Goal: Information Seeking & Learning: Find specific fact

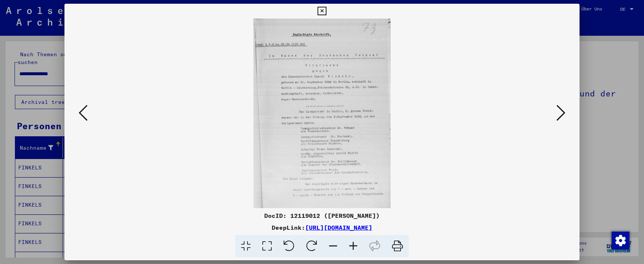
scroll to position [319, 0]
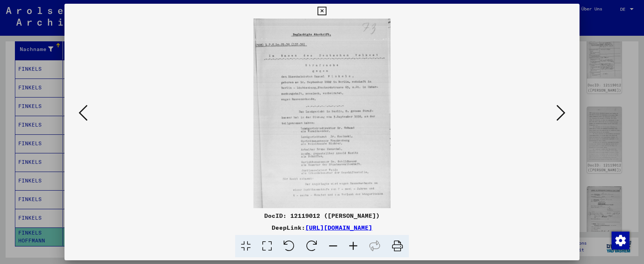
click at [326, 12] on icon at bounding box center [322, 11] width 9 height 9
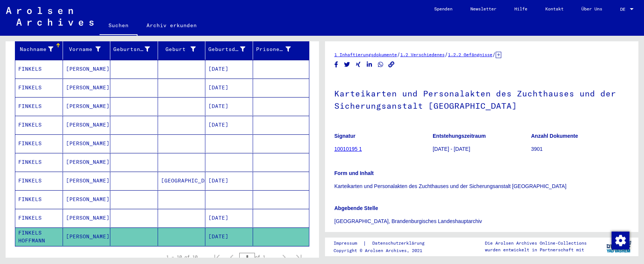
scroll to position [0, 0]
click at [351, 150] on link "10010195 1" at bounding box center [348, 149] width 28 height 6
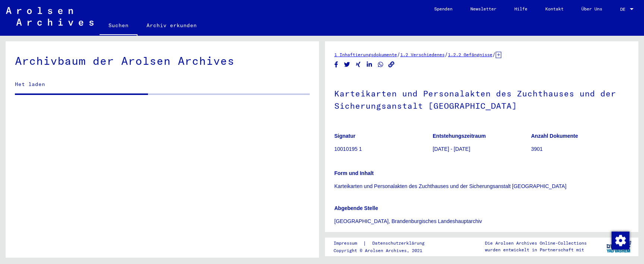
scroll to position [639, 0]
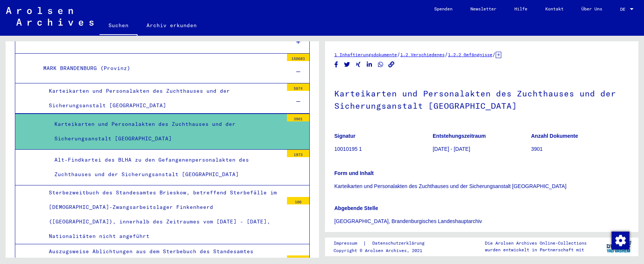
click at [223, 124] on div "Karteikarten und Personalakten des Zuchthauses und der Sicherungsanstalt [GEOGR…" at bounding box center [166, 131] width 234 height 29
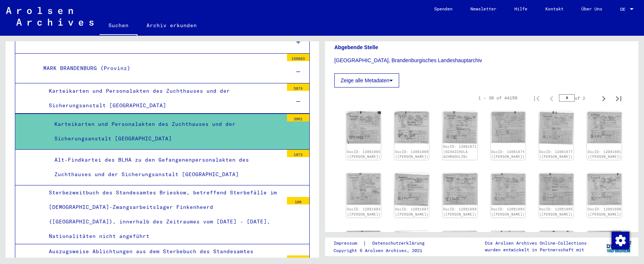
scroll to position [159, 0]
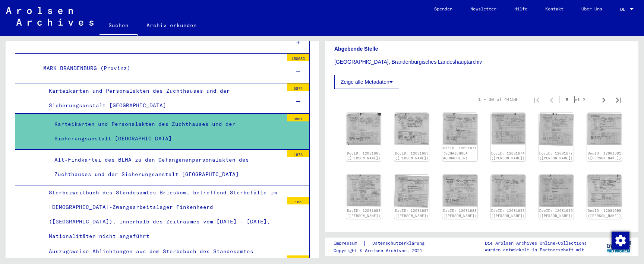
click at [391, 80] on icon at bounding box center [390, 81] width 3 height 5
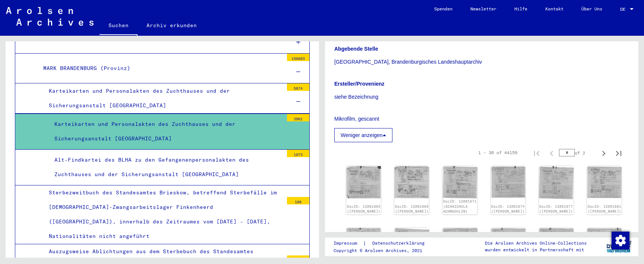
click at [386, 137] on icon at bounding box center [384, 135] width 3 height 5
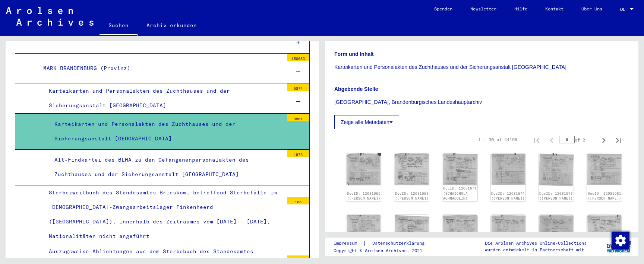
click at [266, 120] on div "Karteikarten und Personalakten des Zuchthauses und der Sicherungsanstalt [GEOGR…" at bounding box center [166, 131] width 234 height 29
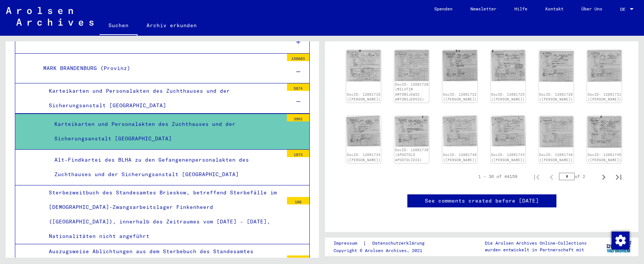
scroll to position [462, 0]
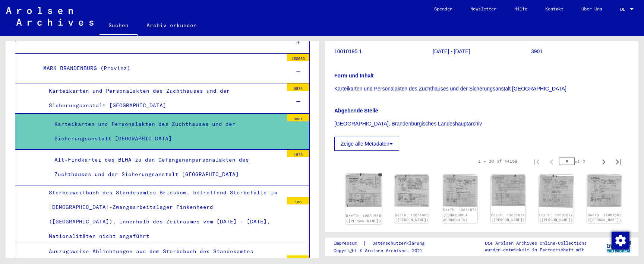
scroll to position [108, 0]
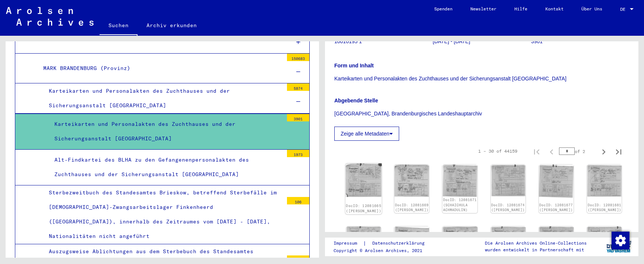
click at [356, 188] on img at bounding box center [363, 181] width 37 height 34
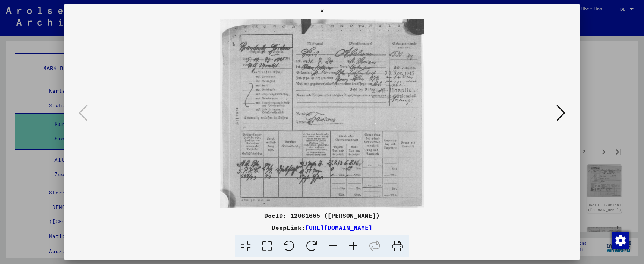
click at [560, 116] on icon at bounding box center [560, 113] width 9 height 18
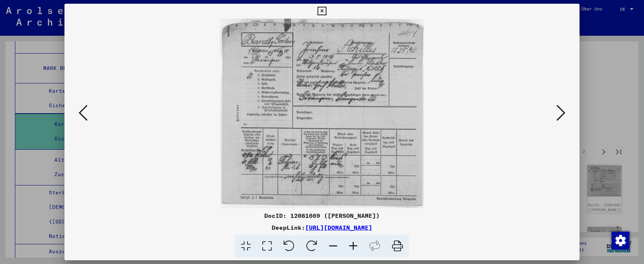
click at [560, 116] on icon at bounding box center [560, 113] width 9 height 18
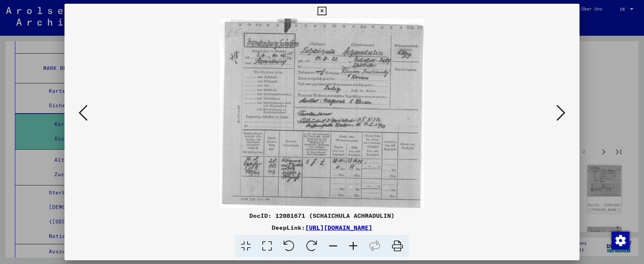
click at [560, 116] on icon at bounding box center [560, 113] width 9 height 18
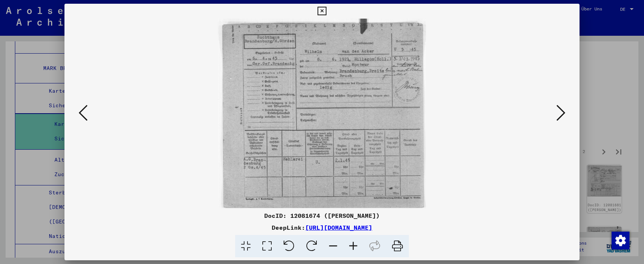
click at [560, 116] on icon at bounding box center [560, 113] width 9 height 18
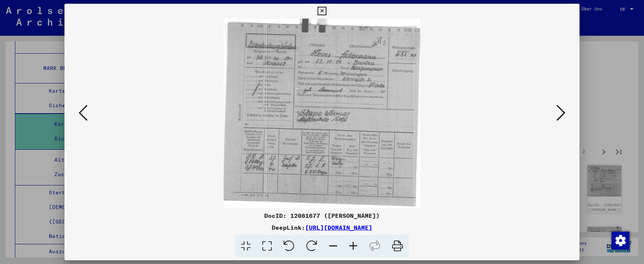
click at [560, 116] on icon at bounding box center [560, 113] width 9 height 18
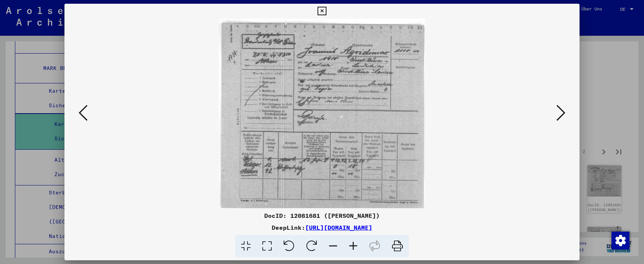
click at [560, 116] on icon at bounding box center [560, 113] width 9 height 18
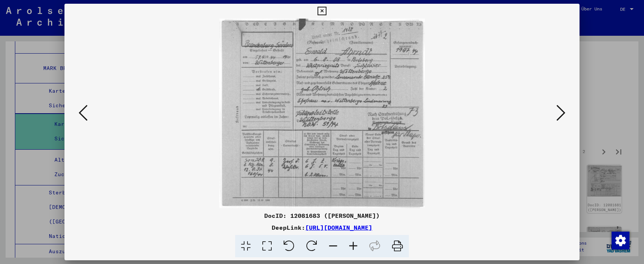
click at [560, 116] on icon at bounding box center [560, 113] width 9 height 18
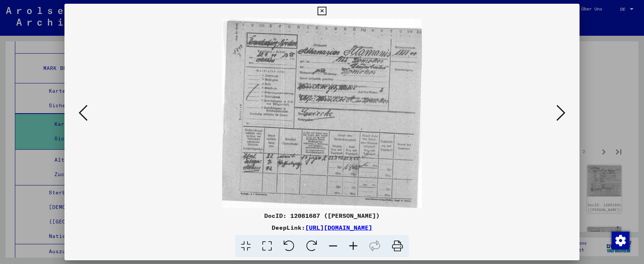
click at [560, 116] on icon at bounding box center [560, 113] width 9 height 18
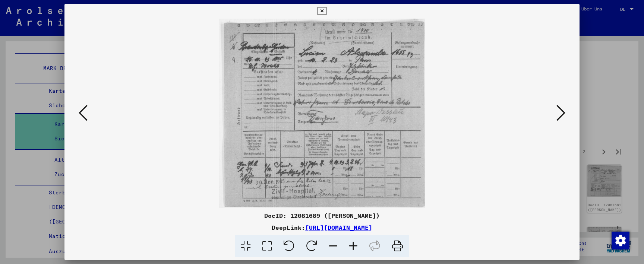
click at [560, 116] on icon at bounding box center [560, 113] width 9 height 18
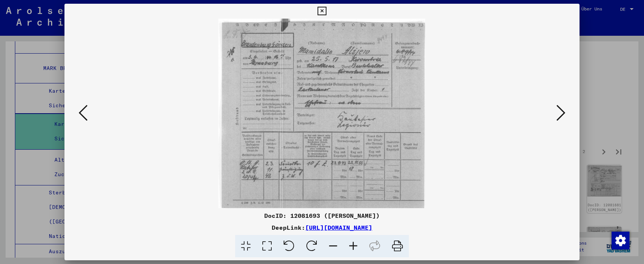
click at [560, 116] on icon at bounding box center [560, 113] width 9 height 18
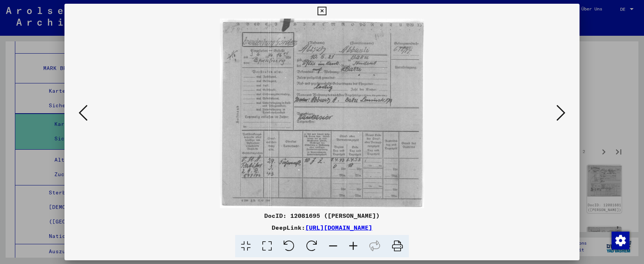
click at [560, 116] on icon at bounding box center [560, 113] width 9 height 18
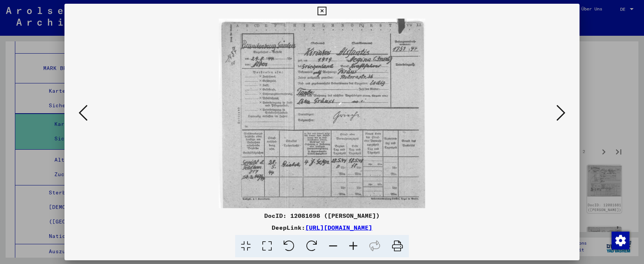
click at [560, 116] on icon at bounding box center [560, 113] width 9 height 18
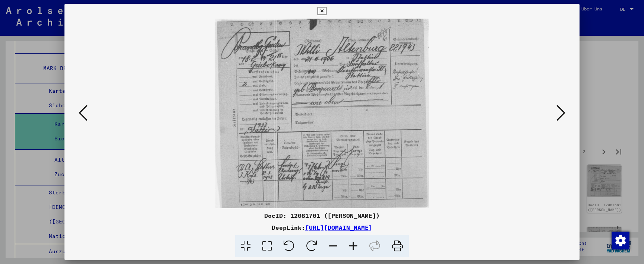
click at [560, 116] on icon at bounding box center [560, 113] width 9 height 18
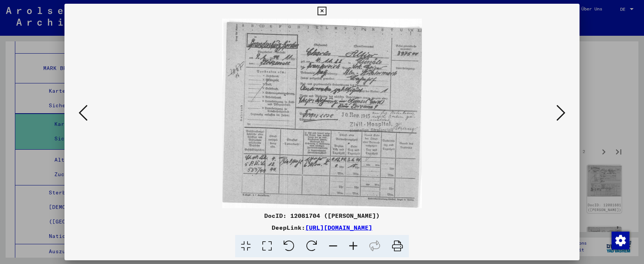
click at [560, 116] on icon at bounding box center [560, 113] width 9 height 18
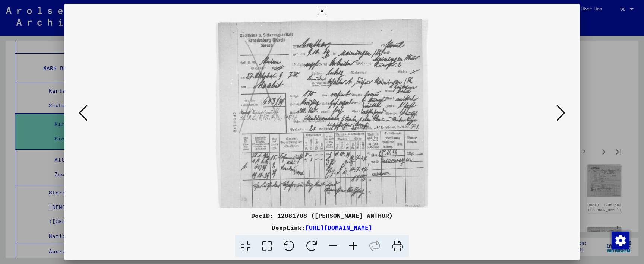
click at [560, 116] on icon at bounding box center [560, 113] width 9 height 18
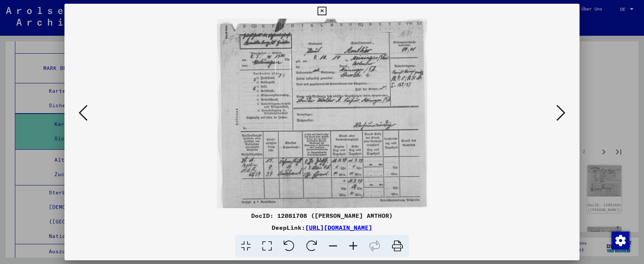
click at [560, 116] on icon at bounding box center [560, 113] width 9 height 18
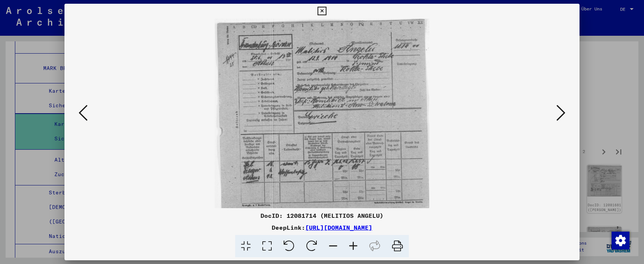
click at [560, 116] on icon at bounding box center [560, 113] width 9 height 18
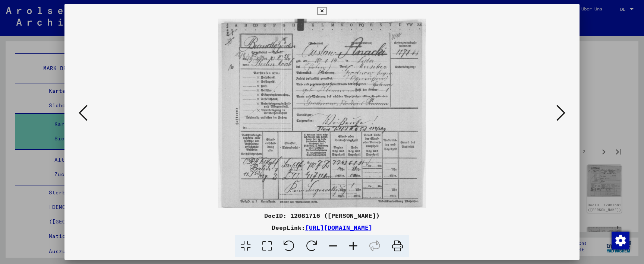
click at [560, 116] on icon at bounding box center [560, 113] width 9 height 18
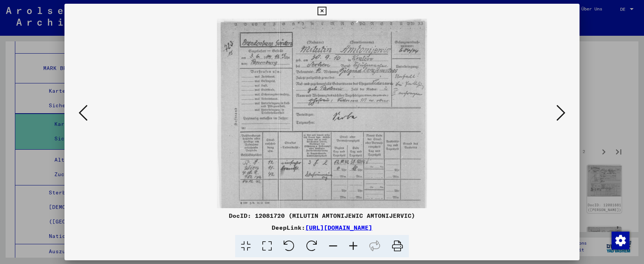
click at [560, 116] on icon at bounding box center [560, 113] width 9 height 18
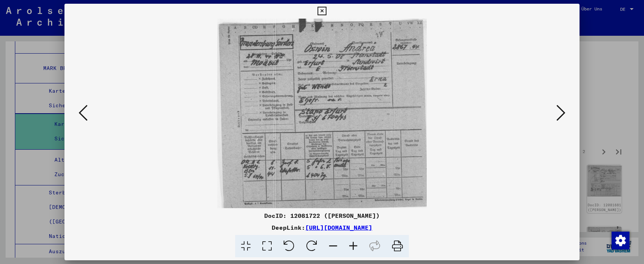
click at [560, 116] on icon at bounding box center [560, 113] width 9 height 18
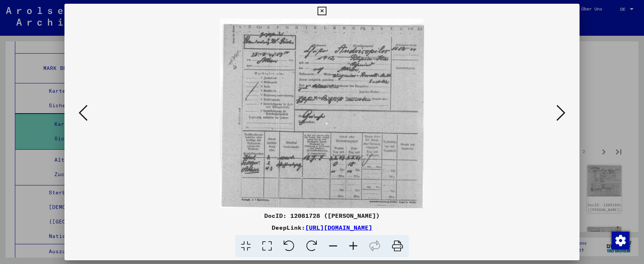
click at [560, 116] on icon at bounding box center [560, 113] width 9 height 18
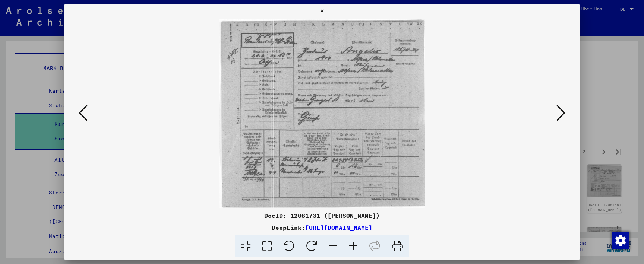
click at [560, 116] on icon at bounding box center [560, 113] width 9 height 18
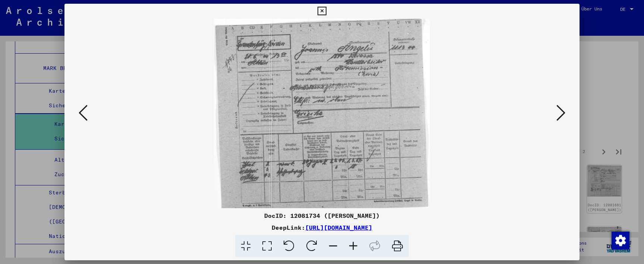
click at [560, 116] on icon at bounding box center [560, 113] width 9 height 18
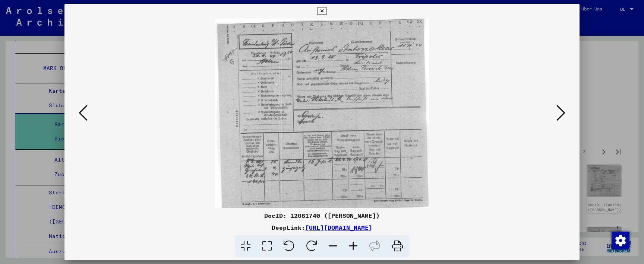
click at [560, 116] on icon at bounding box center [560, 113] width 9 height 18
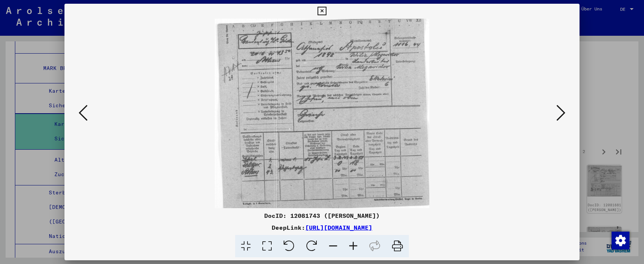
click at [560, 116] on icon at bounding box center [560, 113] width 9 height 18
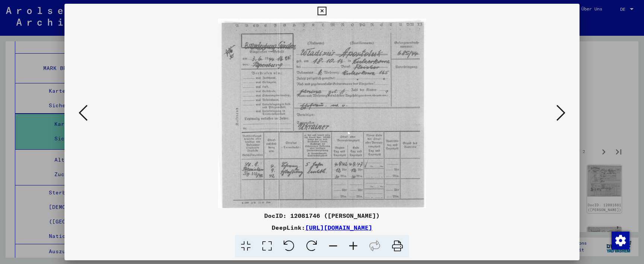
click at [560, 116] on icon at bounding box center [560, 113] width 9 height 18
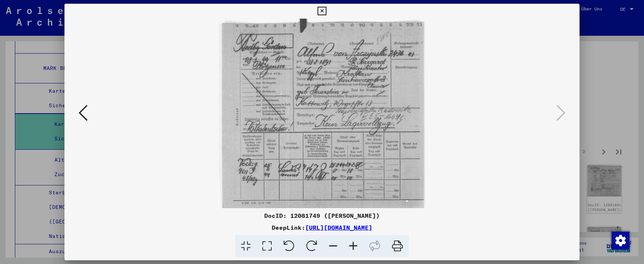
click at [328, 10] on div at bounding box center [321, 11] width 13 height 15
click at [326, 10] on icon at bounding box center [322, 11] width 9 height 9
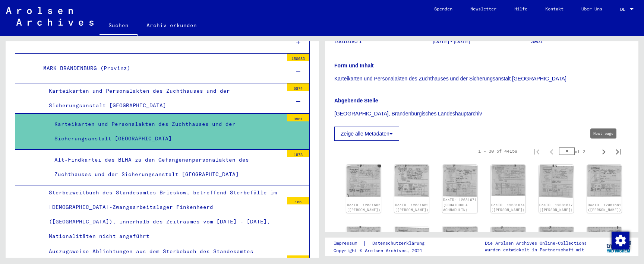
click at [602, 152] on icon "Next page" at bounding box center [603, 152] width 10 height 10
type input "*"
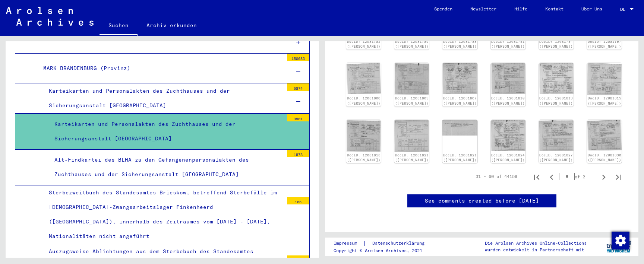
scroll to position [441, 0]
click at [606, 175] on icon "Next page" at bounding box center [603, 177] width 10 height 10
type input "*"
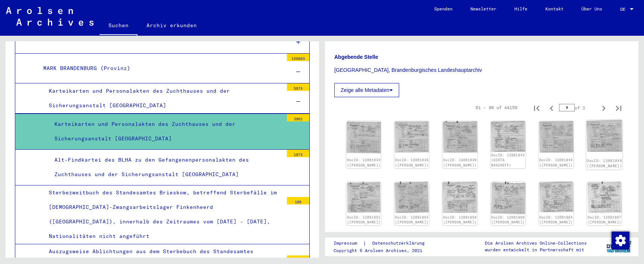
scroll to position [270, 0]
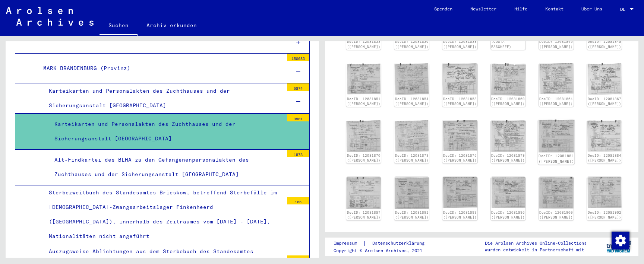
click at [560, 146] on img at bounding box center [556, 135] width 37 height 33
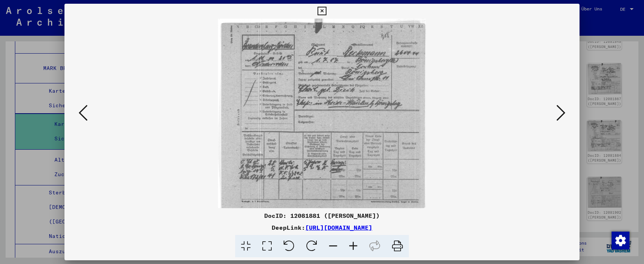
click at [560, 119] on icon at bounding box center [560, 113] width 9 height 18
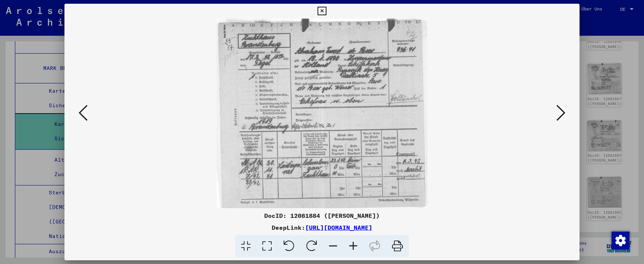
click at [560, 119] on icon at bounding box center [560, 113] width 9 height 18
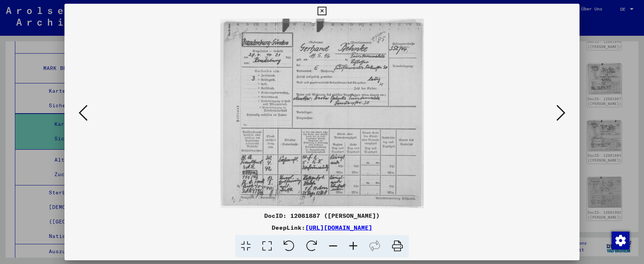
click at [560, 119] on icon at bounding box center [560, 113] width 9 height 18
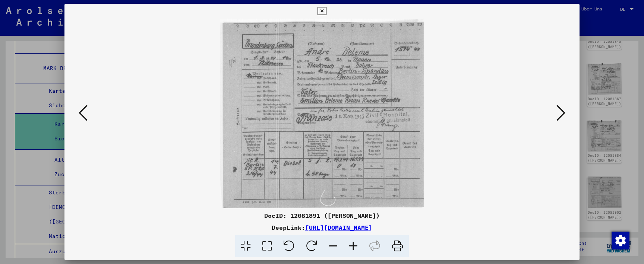
click at [560, 119] on icon at bounding box center [560, 113] width 9 height 18
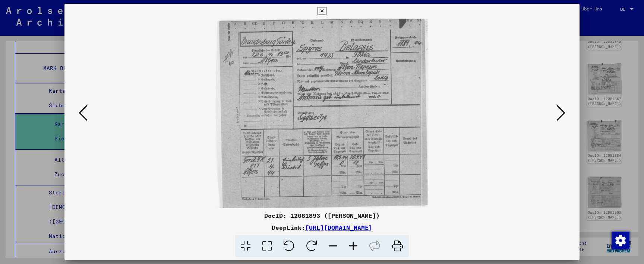
click at [560, 119] on icon at bounding box center [560, 113] width 9 height 18
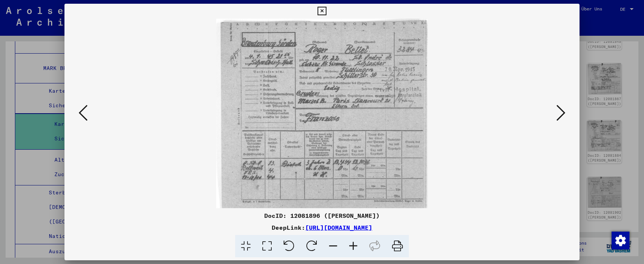
click at [560, 119] on icon at bounding box center [560, 113] width 9 height 18
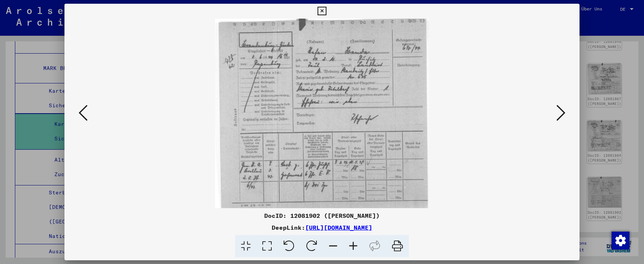
click at [560, 119] on icon at bounding box center [560, 113] width 9 height 18
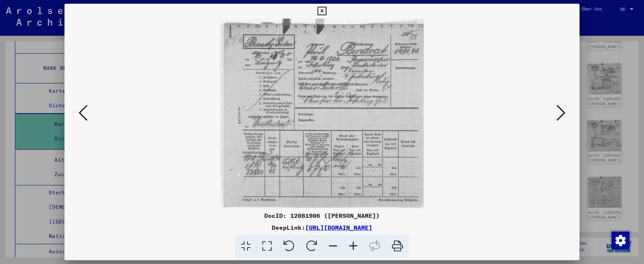
click at [560, 119] on icon at bounding box center [560, 113] width 9 height 18
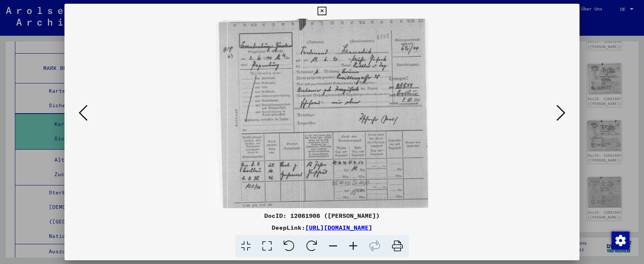
click at [560, 119] on icon at bounding box center [560, 113] width 9 height 18
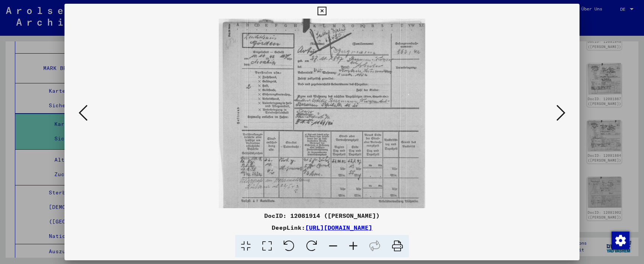
click at [560, 119] on icon at bounding box center [560, 113] width 9 height 18
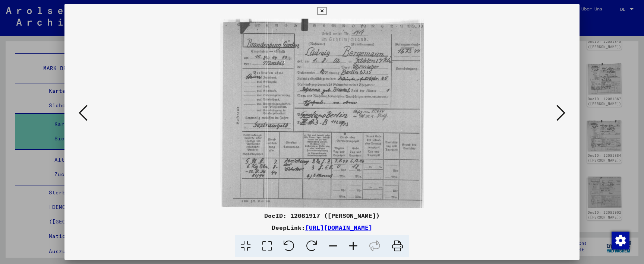
click at [560, 119] on icon at bounding box center [560, 113] width 9 height 18
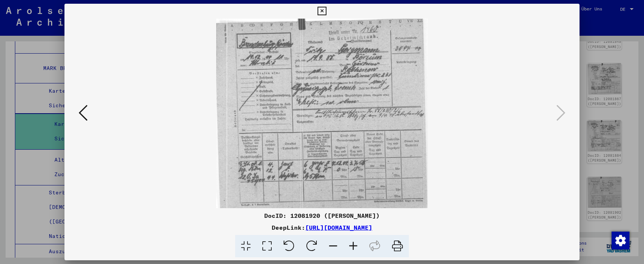
click at [328, 17] on button at bounding box center [321, 11] width 13 height 15
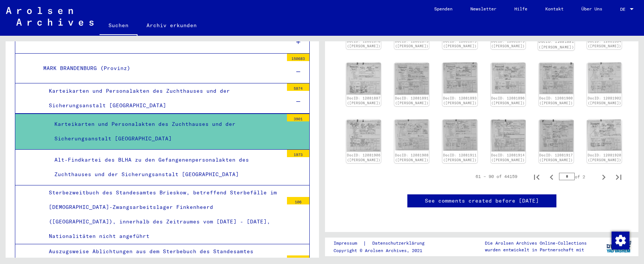
scroll to position [405, 0]
click at [604, 173] on icon "Next page" at bounding box center [603, 177] width 10 height 10
type input "*"
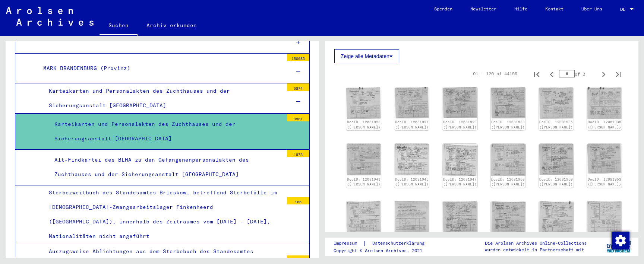
scroll to position [103, 0]
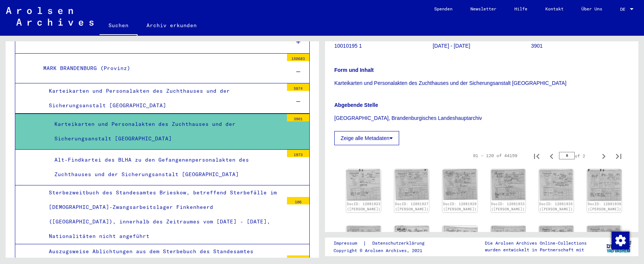
click at [186, 92] on div "Karteikarten und Personalakten des Zuchthauses und der Sicherungsanstalt [GEOGR…" at bounding box center [163, 98] width 240 height 29
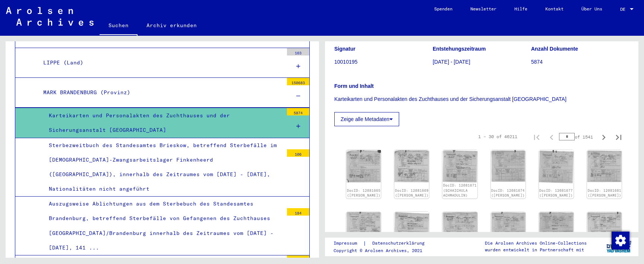
scroll to position [605, 0]
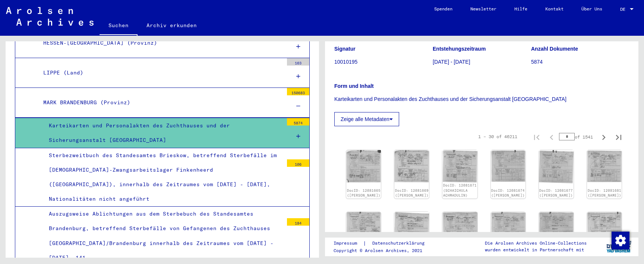
click at [247, 133] on div "Karteikarten und Personalakten des Zuchthauses und der Sicherungsanstalt [GEOGR…" at bounding box center [163, 133] width 240 height 29
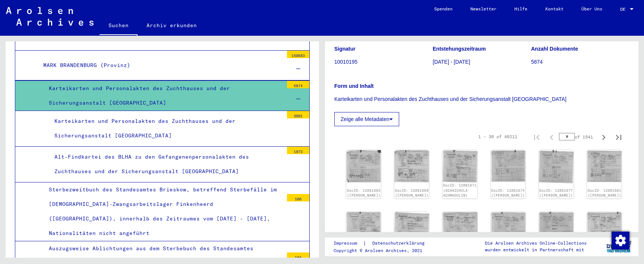
scroll to position [644, 0]
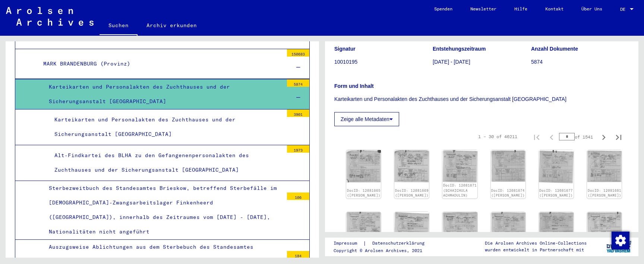
click at [243, 148] on div "Alt-Findkartei des BLHA zu den Gefangenenpersonalakten des Zuchthauses und der …" at bounding box center [166, 162] width 234 height 29
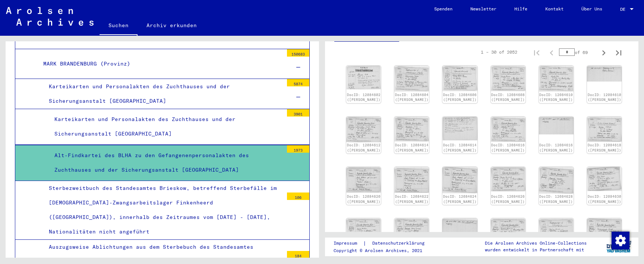
scroll to position [147, 0]
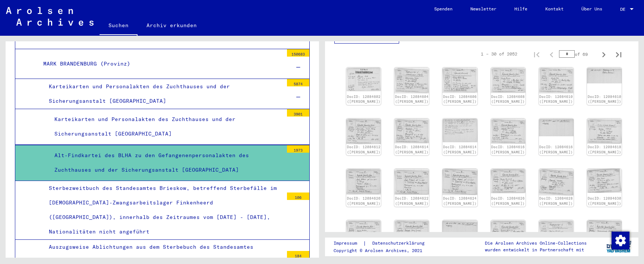
click at [252, 114] on div "Karteikarten und Personalakten des Zuchthauses und der Sicherungsanstalt [GEOGR…" at bounding box center [166, 126] width 234 height 29
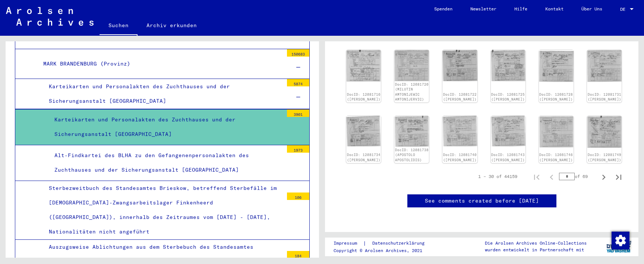
scroll to position [495, 0]
click at [555, 169] on div "1 – 30 of 44159 * of 69" at bounding box center [547, 176] width 157 height 15
type input "**"
click at [597, 195] on yv-its-disqus "See comments created before [DATE]" at bounding box center [481, 209] width 295 height 28
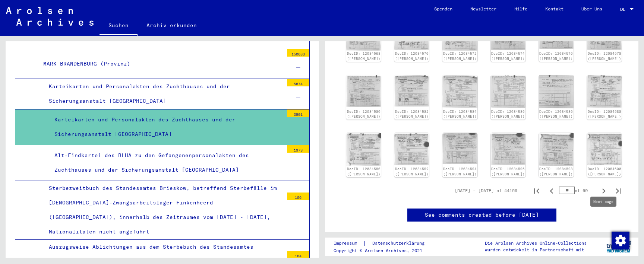
scroll to position [389, 0]
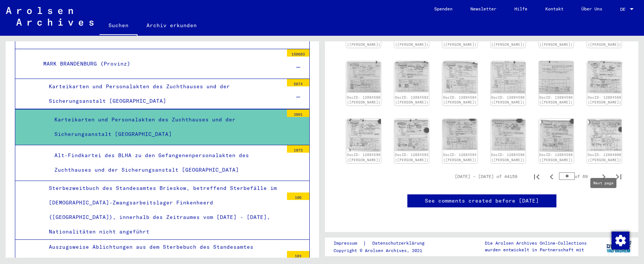
click at [601, 182] on icon "Next page" at bounding box center [603, 177] width 10 height 10
type input "**"
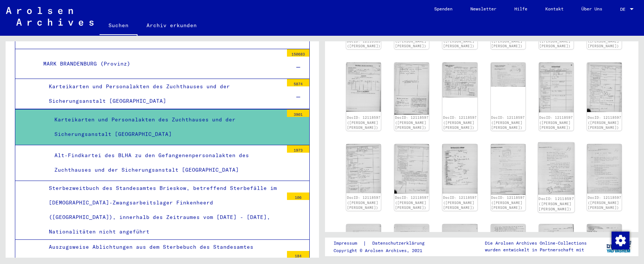
scroll to position [374, 0]
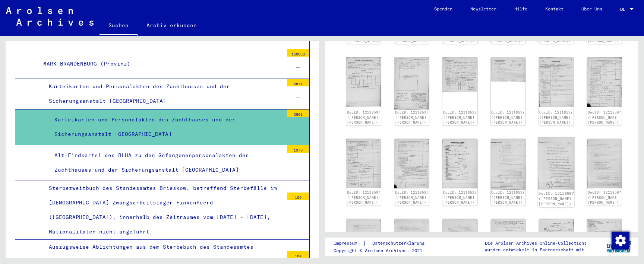
click at [552, 158] on img at bounding box center [556, 164] width 37 height 53
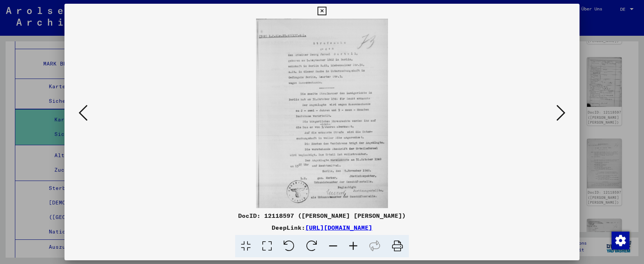
click at [351, 245] on icon at bounding box center [353, 246] width 20 height 23
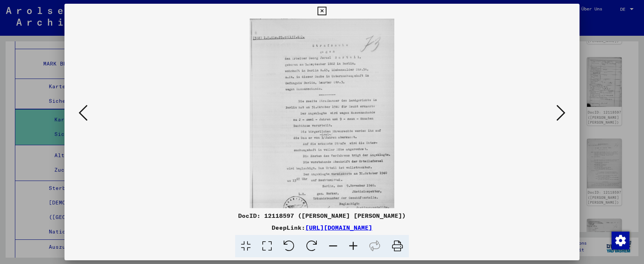
click at [351, 245] on icon at bounding box center [353, 246] width 20 height 23
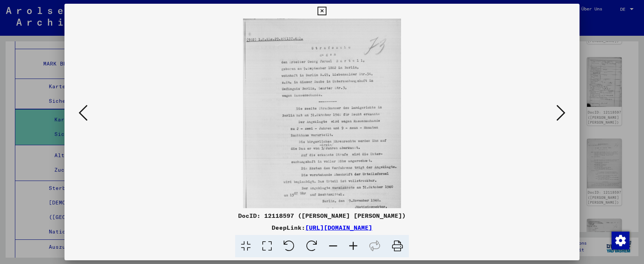
click at [351, 245] on icon at bounding box center [353, 246] width 20 height 23
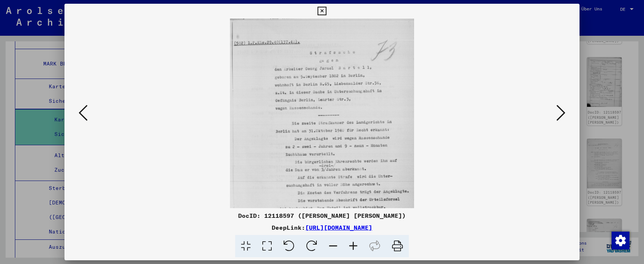
click at [351, 245] on icon at bounding box center [353, 246] width 20 height 23
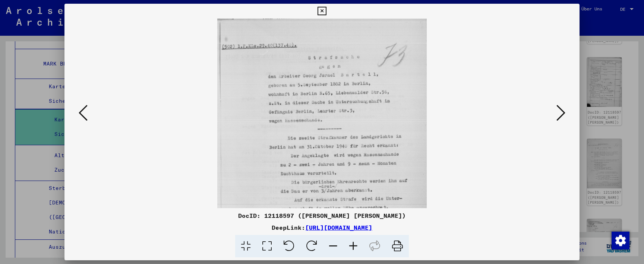
click at [351, 245] on icon at bounding box center [353, 246] width 20 height 23
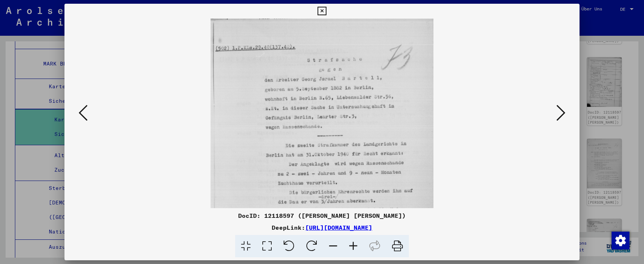
click at [351, 245] on icon at bounding box center [353, 246] width 20 height 23
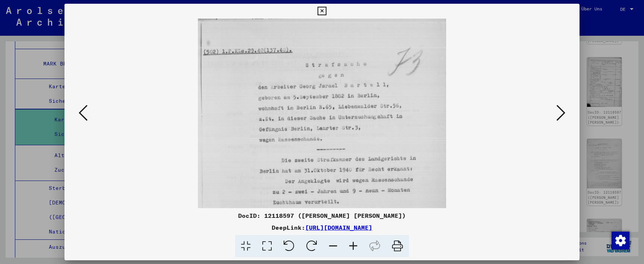
click at [351, 245] on icon at bounding box center [353, 246] width 20 height 23
